Goal: Communication & Community: Answer question/provide support

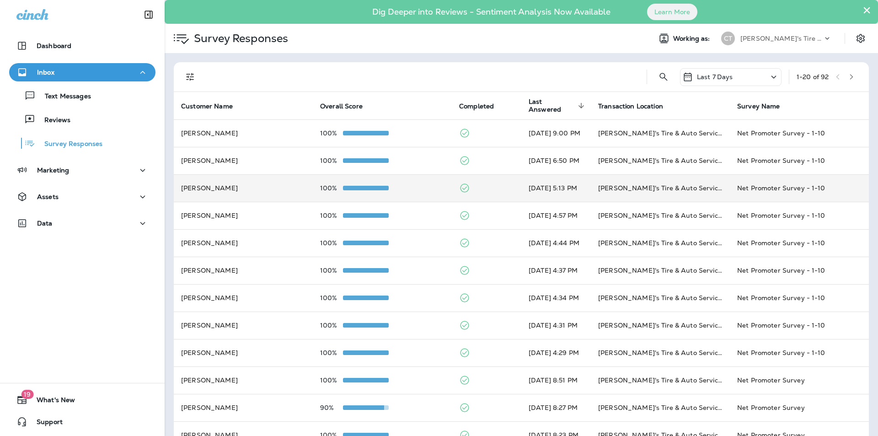
click at [397, 183] on td "100%" at bounding box center [382, 187] width 139 height 27
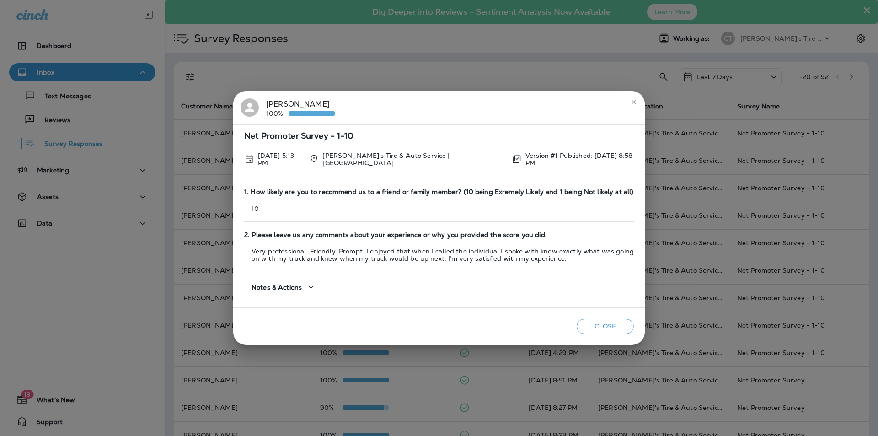
click at [632, 103] on icon "close" at bounding box center [633, 101] width 7 height 7
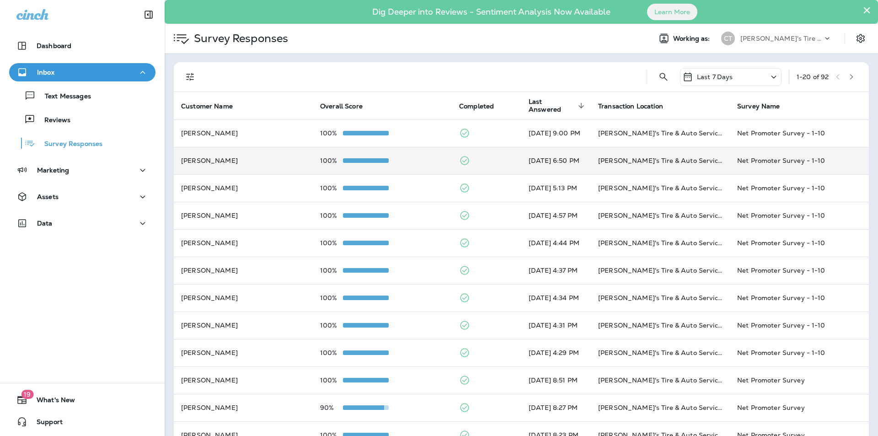
click at [414, 157] on div "100%" at bounding box center [382, 160] width 124 height 7
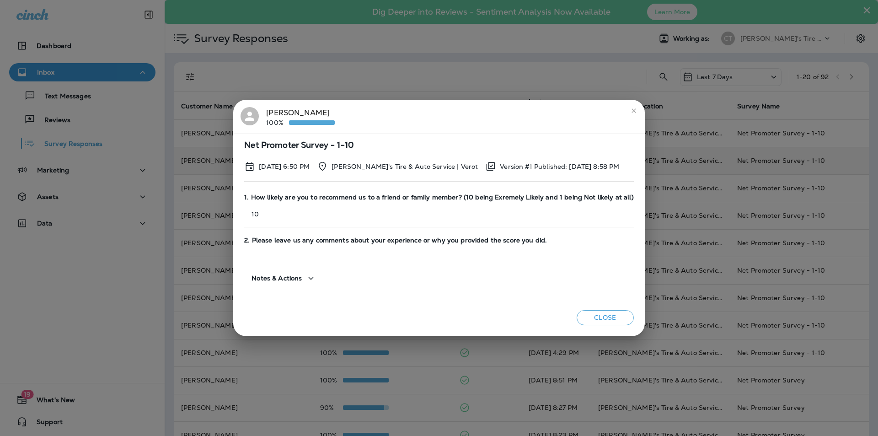
click at [630, 108] on icon "close" at bounding box center [633, 110] width 7 height 7
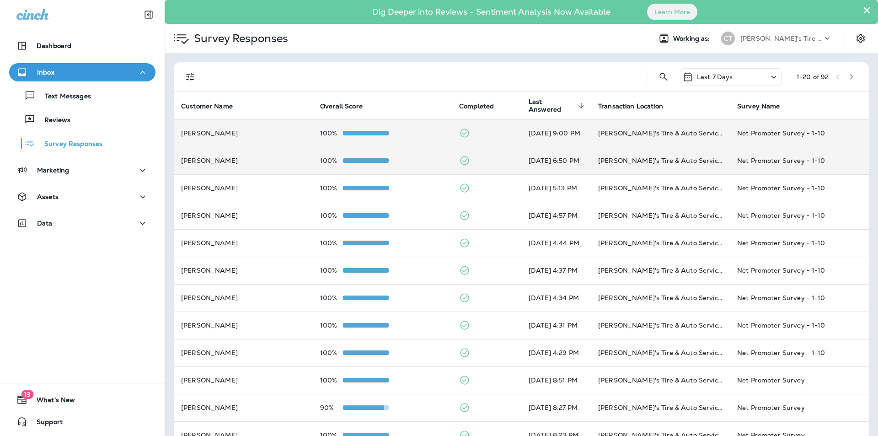
click at [411, 129] on td "100%" at bounding box center [382, 132] width 139 height 27
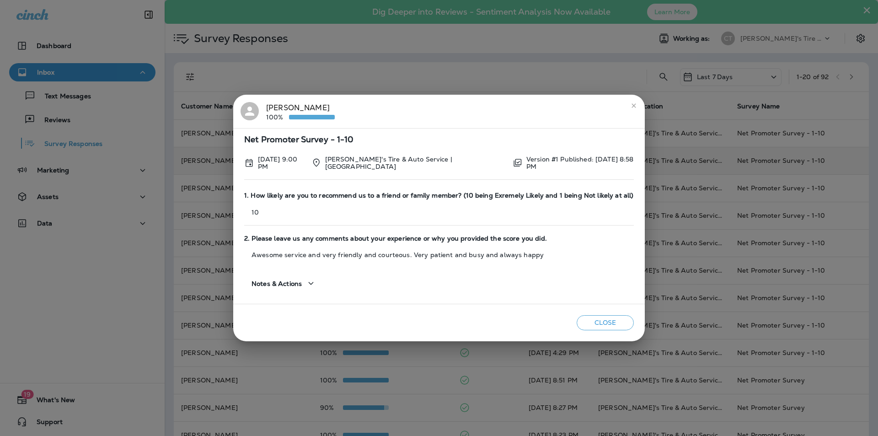
click at [630, 105] on icon "close" at bounding box center [633, 105] width 7 height 7
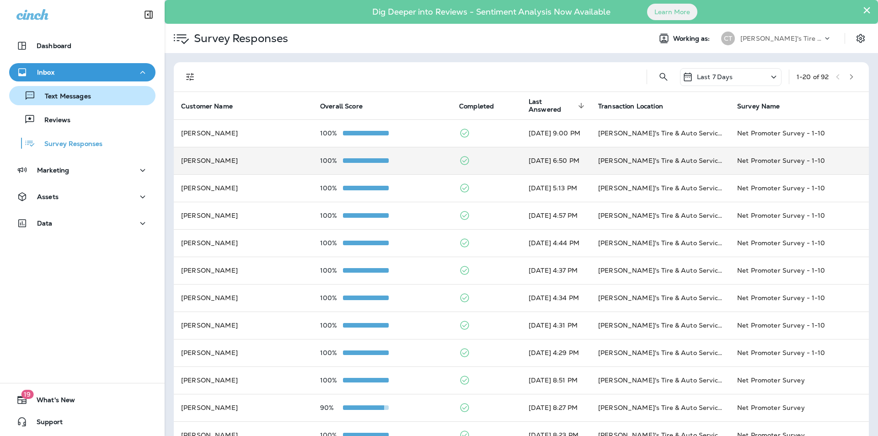
click at [84, 96] on p "Text Messages" at bounding box center [63, 96] width 55 height 9
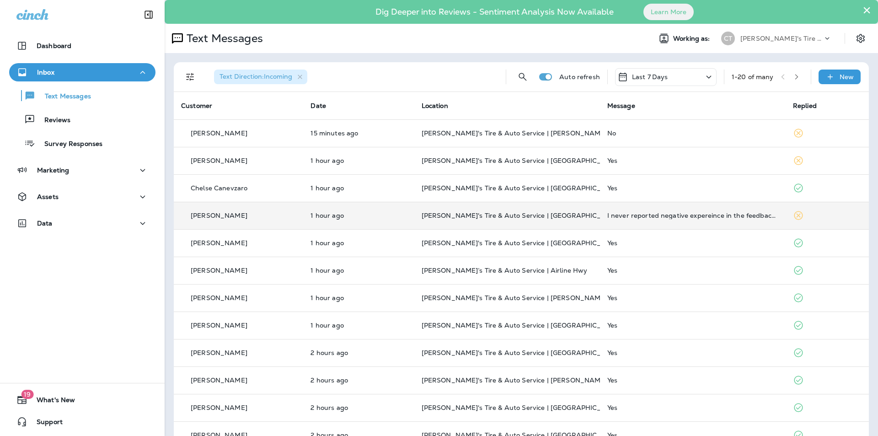
click at [572, 215] on p "[PERSON_NAME]'s Tire & Auto Service | [GEOGRAPHIC_DATA]" at bounding box center [507, 215] width 171 height 7
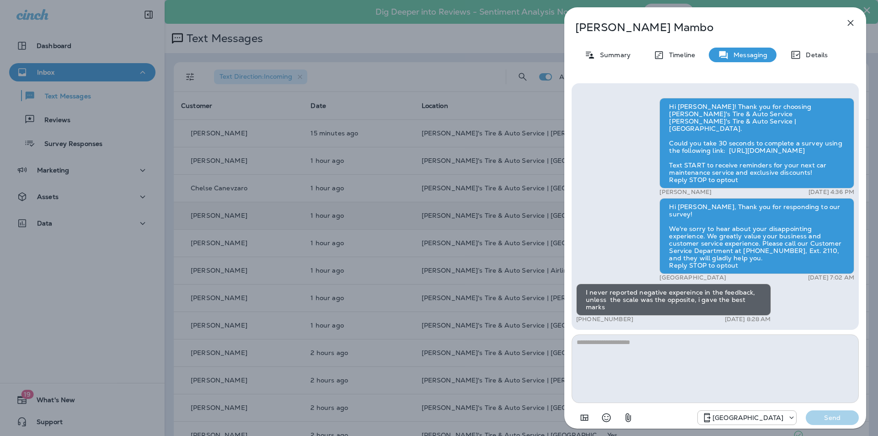
click at [851, 21] on icon "button" at bounding box center [851, 23] width 6 height 6
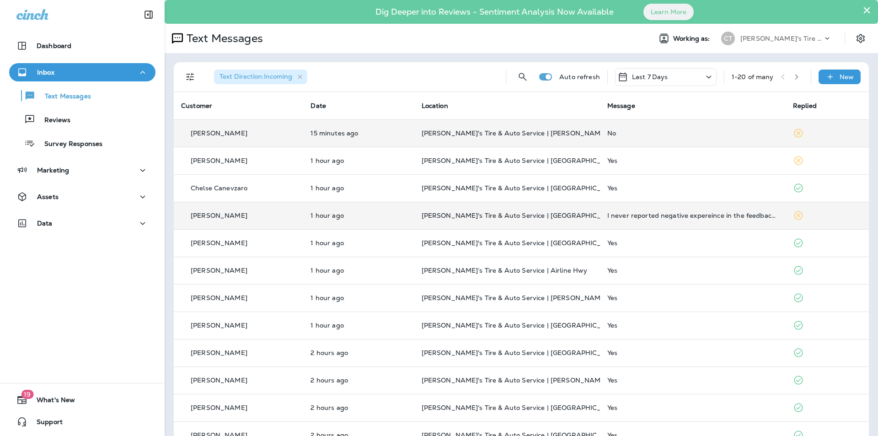
click at [578, 130] on p "[PERSON_NAME]'s Tire & Auto Service | [PERSON_NAME]" at bounding box center [507, 132] width 171 height 7
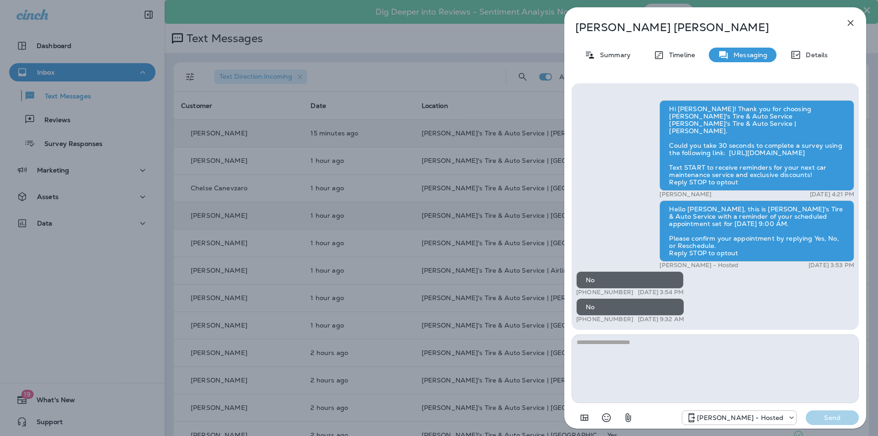
click at [368, 48] on div "[PERSON_NAME] Summary Timeline Messaging Details Hi [PERSON_NAME]! Thank you fo…" at bounding box center [439, 218] width 878 height 436
